Goal: Task Accomplishment & Management: Use online tool/utility

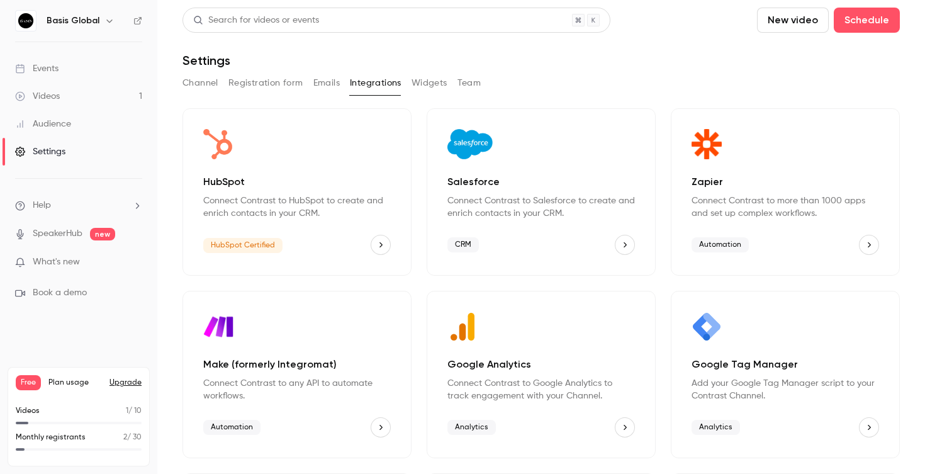
click at [62, 100] on link "Videos 1" at bounding box center [78, 96] width 157 height 28
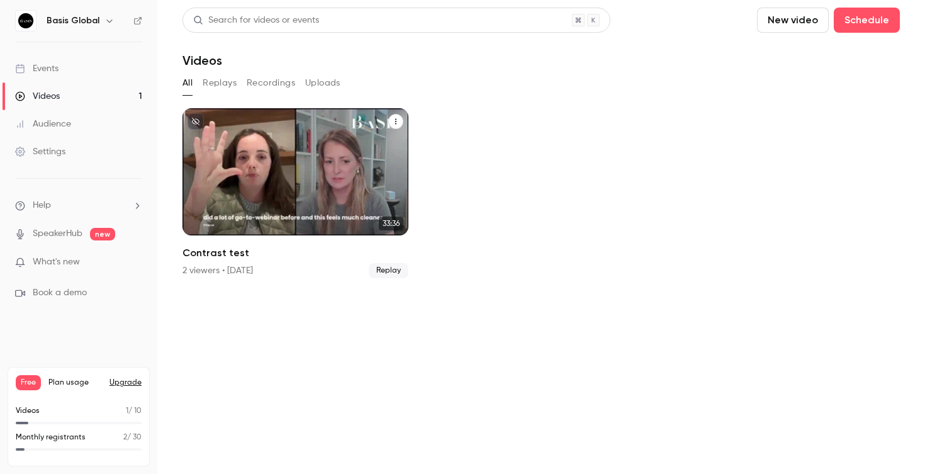
click at [282, 174] on div "Contrast test" at bounding box center [296, 171] width 226 height 127
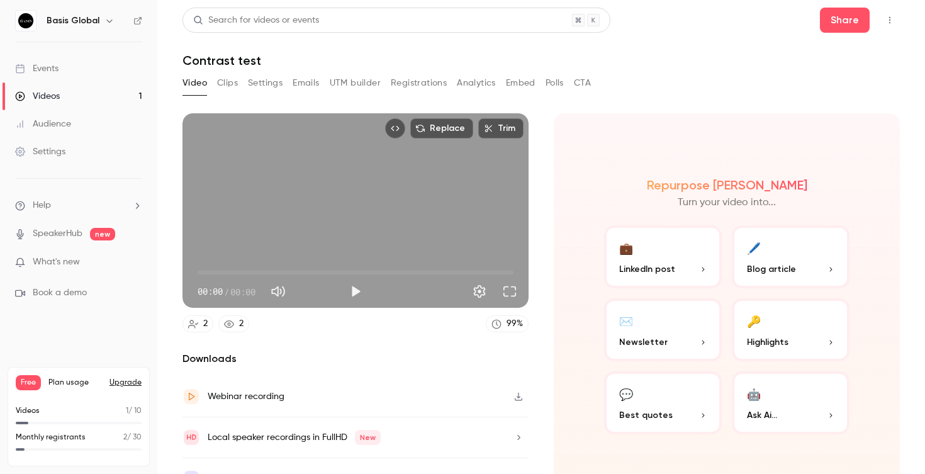
scroll to position [1, 0]
click at [701, 273] on p "LinkedIn post" at bounding box center [663, 268] width 88 height 13
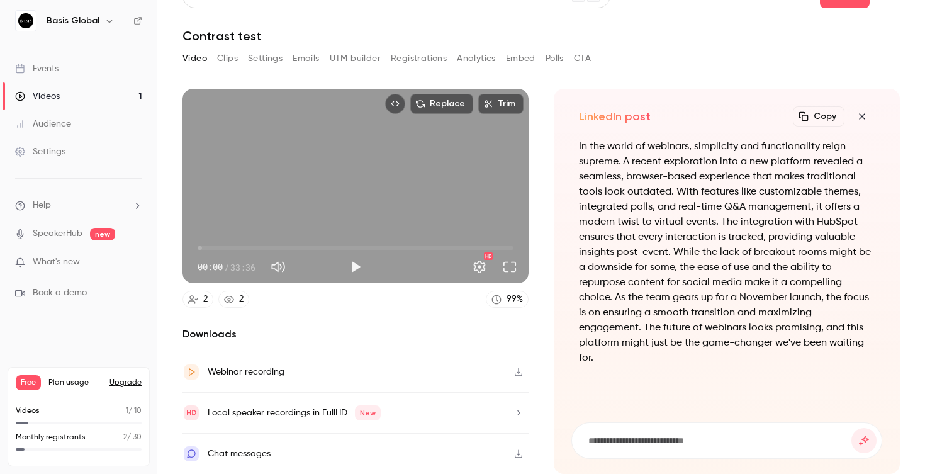
scroll to position [0, 0]
click at [631, 434] on input at bounding box center [719, 441] width 264 height 14
type input "**********"
click at [864, 429] on button "submit" at bounding box center [864, 440] width 25 height 25
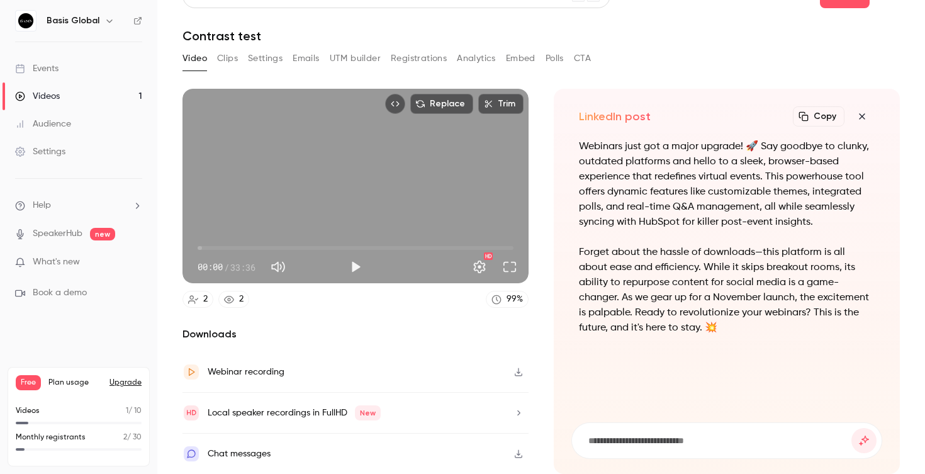
click at [674, 434] on input at bounding box center [719, 441] width 264 height 14
type input "**********"
click at [864, 429] on button "submit" at bounding box center [864, 440] width 25 height 25
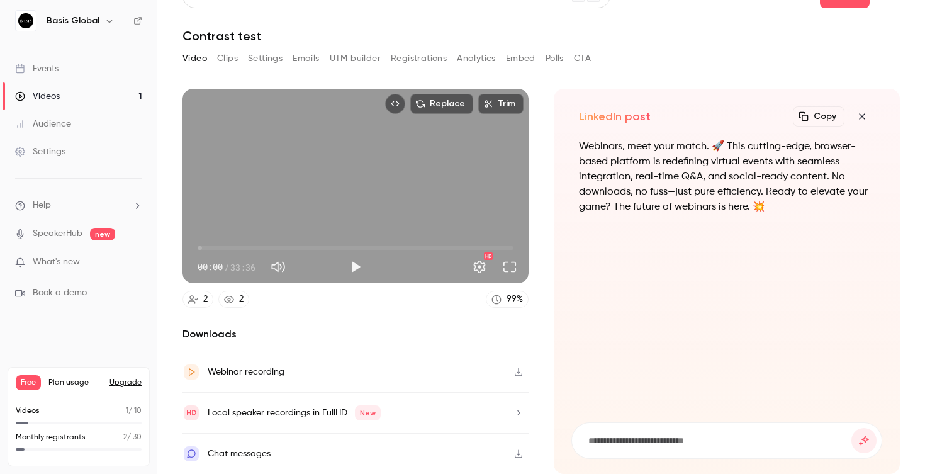
click at [864, 111] on icon "button" at bounding box center [862, 116] width 15 height 10
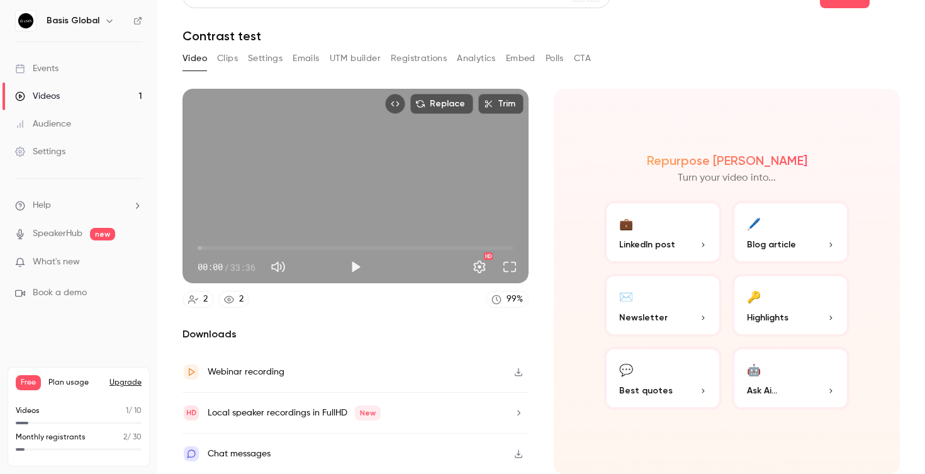
click at [658, 222] on button "💼 LinkedIn post" at bounding box center [663, 232] width 118 height 63
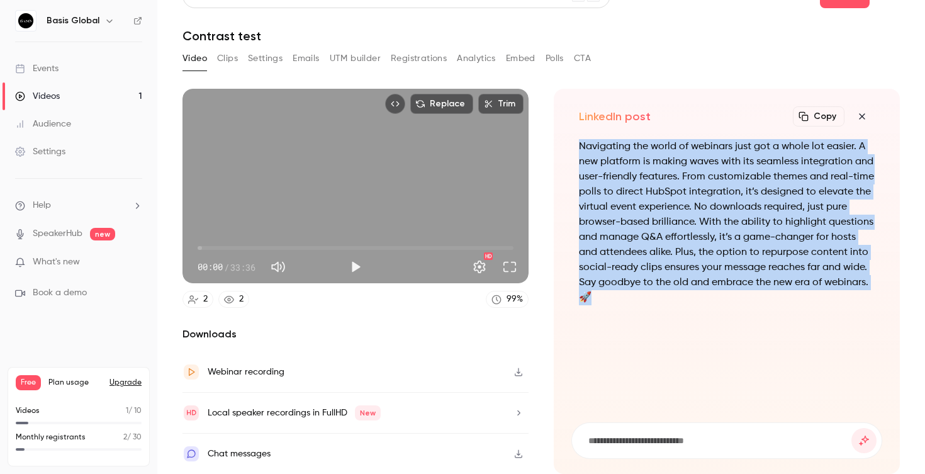
drag, startPoint x: 602, startPoint y: 292, endPoint x: 575, endPoint y: 131, distance: 163.3
click at [575, 139] on div "Navigating the world of webinars just got a whole lot easier. A new platform is…" at bounding box center [727, 273] width 311 height 268
copy p "Navigating the world of webinars just got a whole lot easier. A new platform is…"
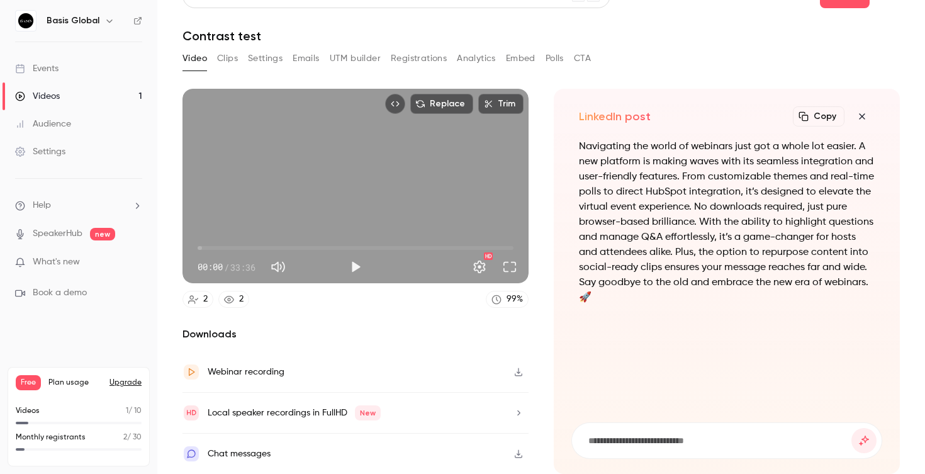
click at [658, 434] on input at bounding box center [719, 441] width 264 height 14
type input "**********"
click at [864, 429] on button "submit" at bounding box center [864, 440] width 25 height 25
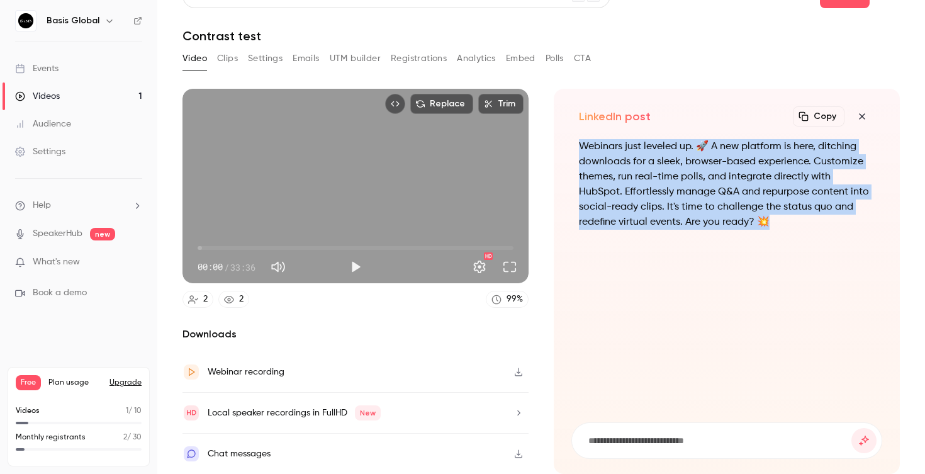
drag, startPoint x: 781, startPoint y: 218, endPoint x: 563, endPoint y: 130, distance: 234.4
click at [563, 130] on div "LinkedIn post Copy Turn your video into... Webinars just leveled up. 🚀 A new pl…" at bounding box center [727, 281] width 346 height 385
copy p "Webinars just leveled up. 🚀 A new platform is here, ditching downloads for a sl…"
click at [863, 111] on icon "button" at bounding box center [862, 116] width 15 height 10
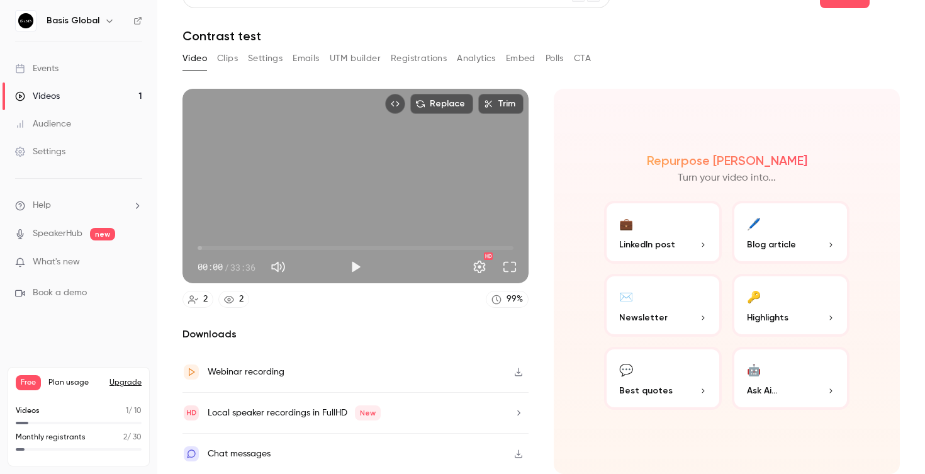
click at [789, 226] on button "🖊️ Blog article" at bounding box center [791, 232] width 118 height 63
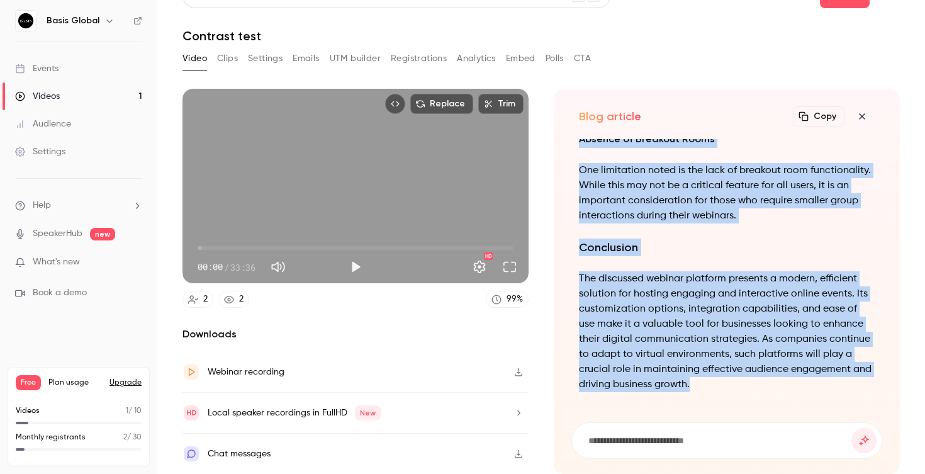
drag, startPoint x: 581, startPoint y: 137, endPoint x: 743, endPoint y: 384, distance: 295.1
copy div "Exploring the Features and Benefits of a Modern Webinar Platform In the evolvin…"
click at [43, 67] on div "Events" at bounding box center [36, 68] width 43 height 13
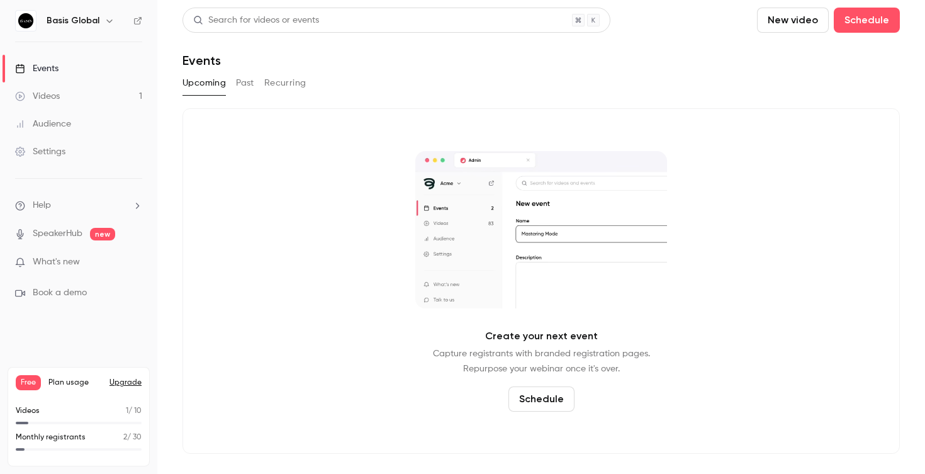
click at [41, 103] on link "Videos 1" at bounding box center [78, 96] width 157 height 28
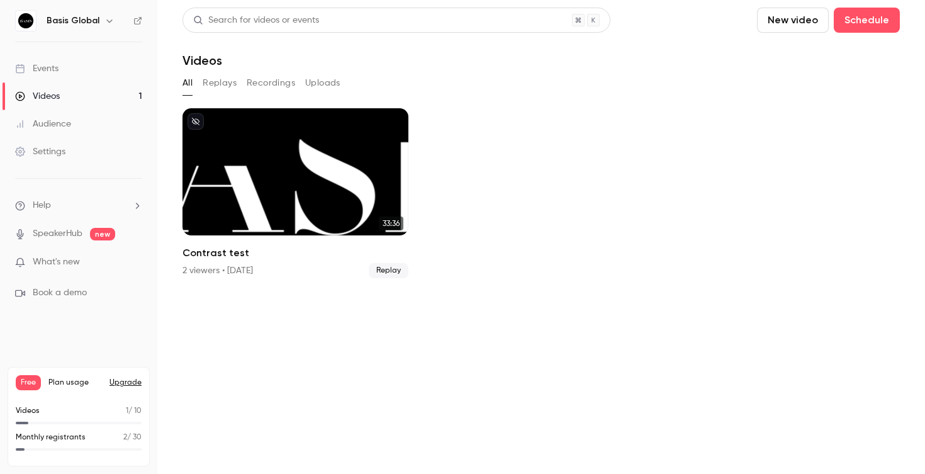
click at [43, 119] on div "Audience" at bounding box center [43, 124] width 56 height 13
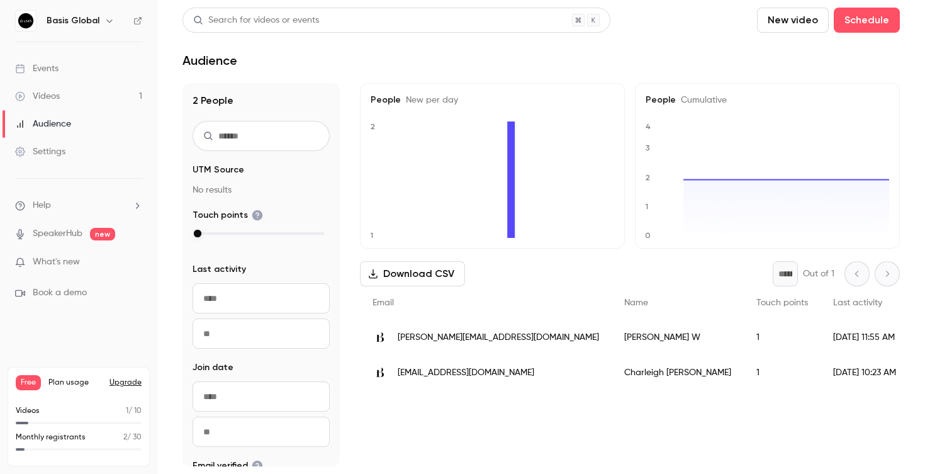
click at [51, 158] on link "Settings" at bounding box center [78, 152] width 157 height 28
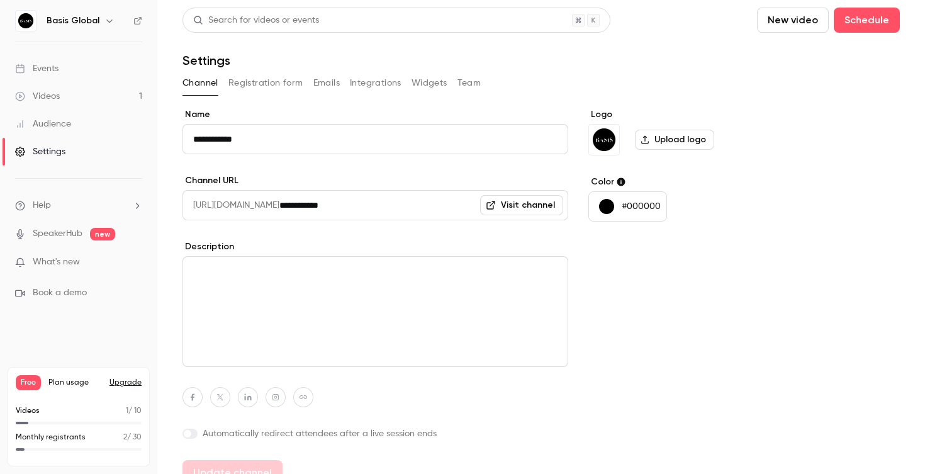
click at [51, 231] on link "SpeakerHub" at bounding box center [58, 233] width 50 height 13
click at [69, 22] on h6 "Basis Global" at bounding box center [73, 20] width 53 height 13
click at [109, 25] on icon "button" at bounding box center [110, 21] width 10 height 10
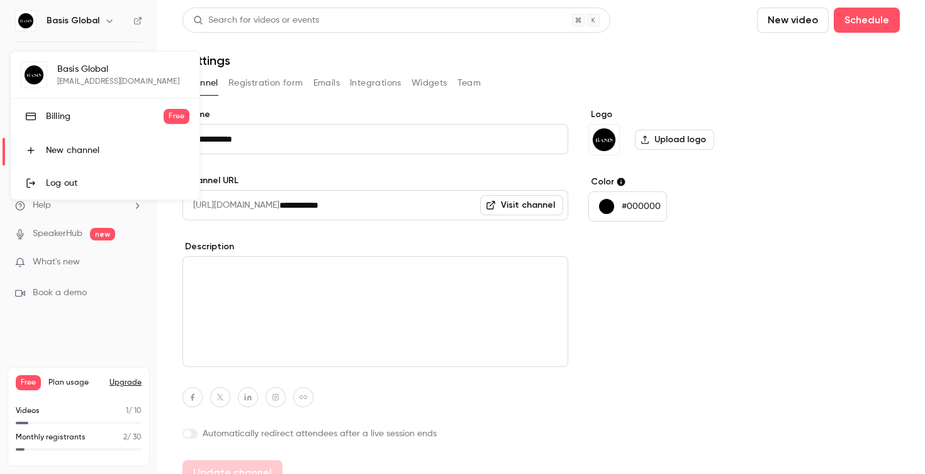
click at [109, 25] on div at bounding box center [462, 237] width 925 height 474
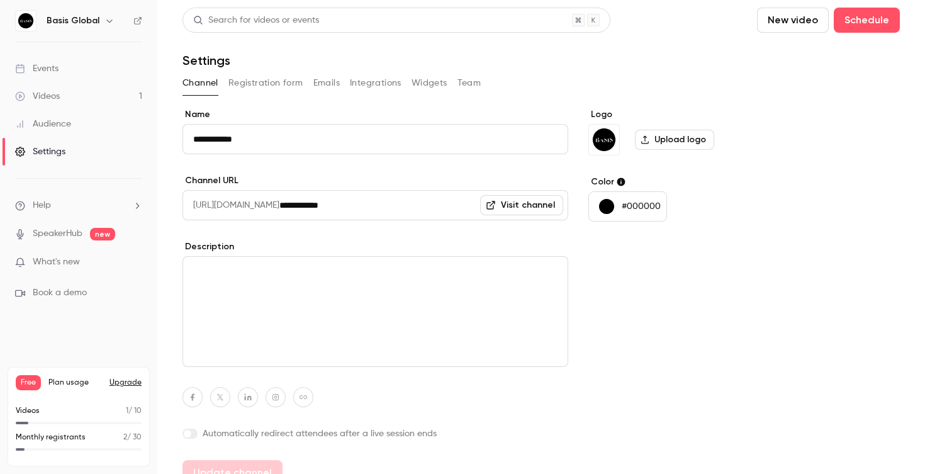
click at [53, 122] on div "Audience" at bounding box center [43, 124] width 56 height 13
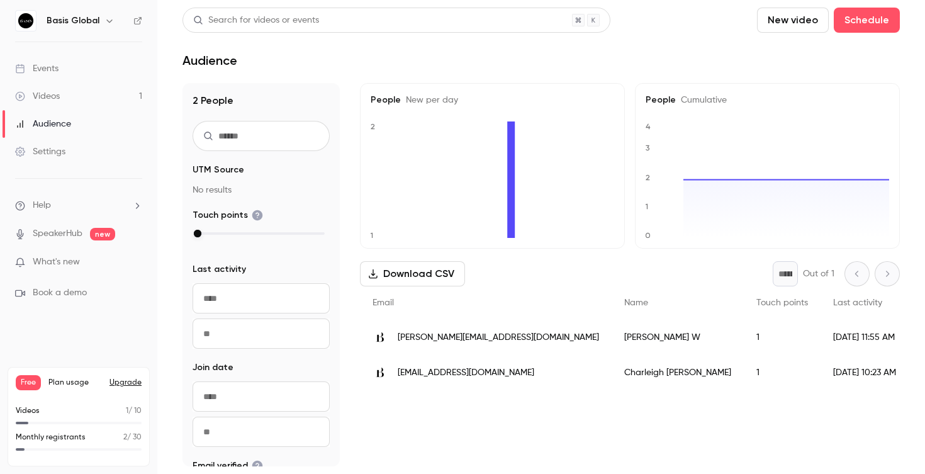
click at [52, 149] on div "Settings" at bounding box center [40, 151] width 50 height 13
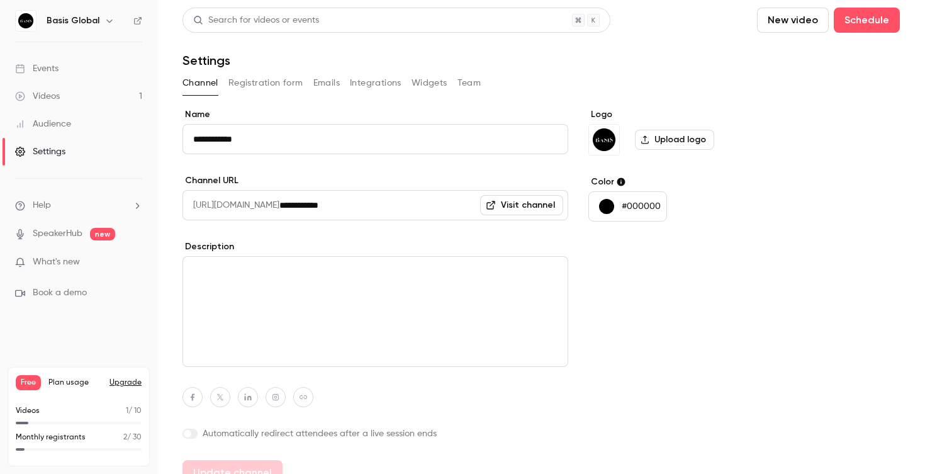
click at [365, 83] on button "Integrations" at bounding box center [376, 83] width 52 height 20
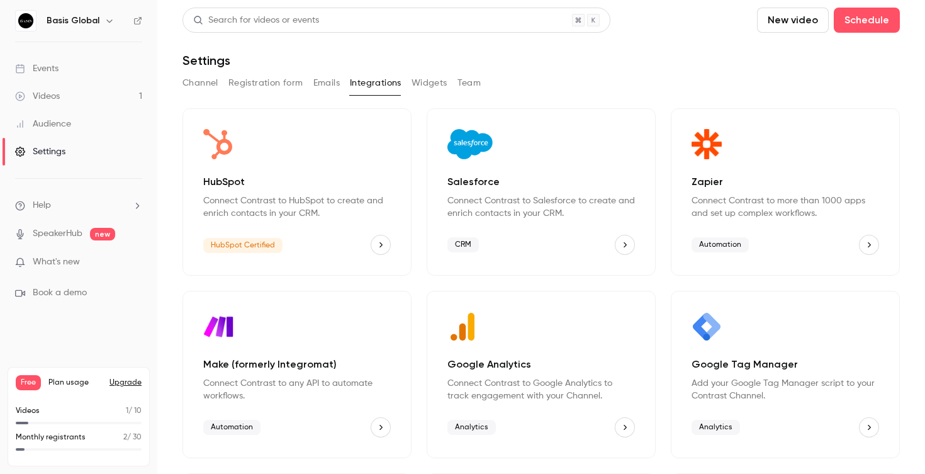
click at [375, 245] on button "HubSpot" at bounding box center [381, 245] width 20 height 20
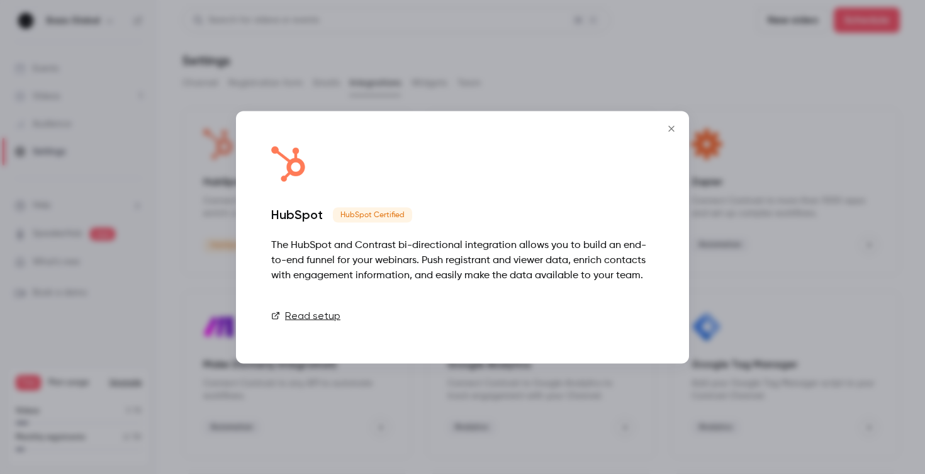
click at [623, 313] on link "Connect" at bounding box center [622, 315] width 63 height 25
